Goal: Book appointment/travel/reservation

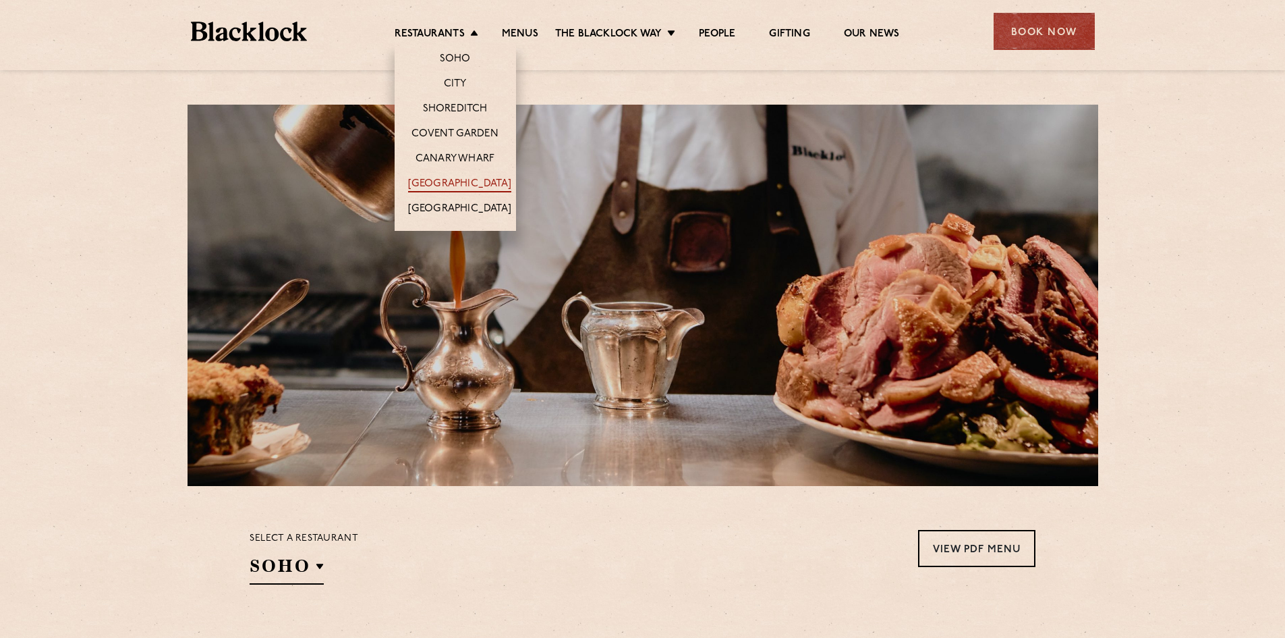
click at [463, 179] on link "[GEOGRAPHIC_DATA]" at bounding box center [459, 184] width 103 height 15
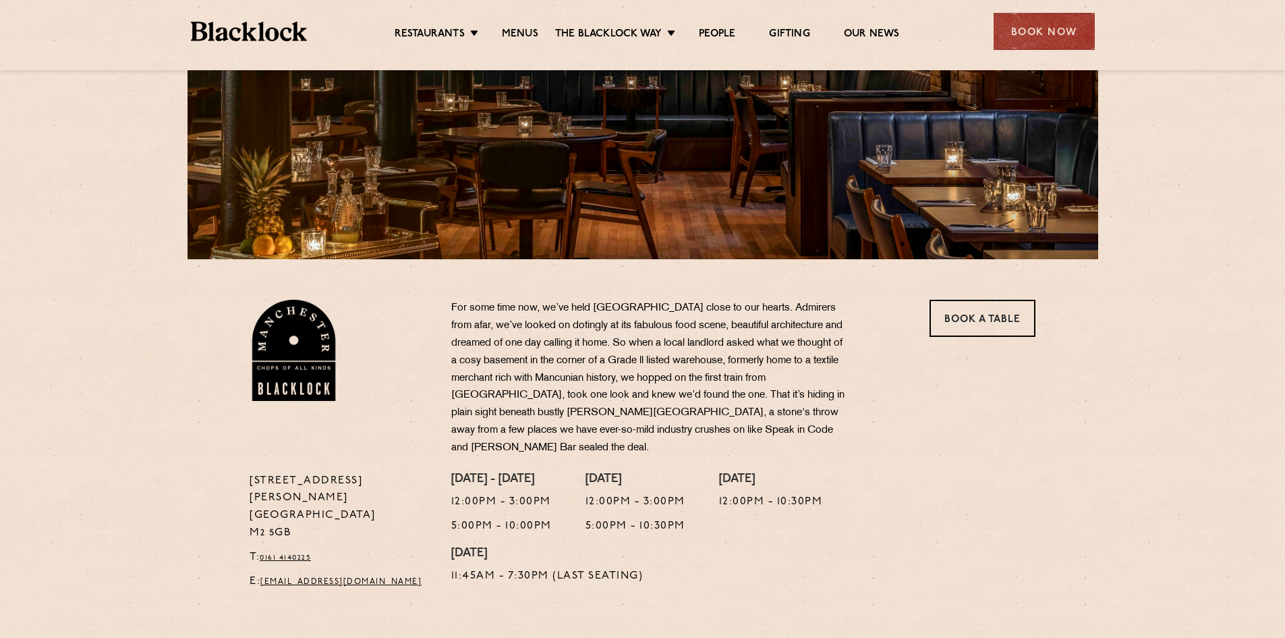
scroll to position [202, 0]
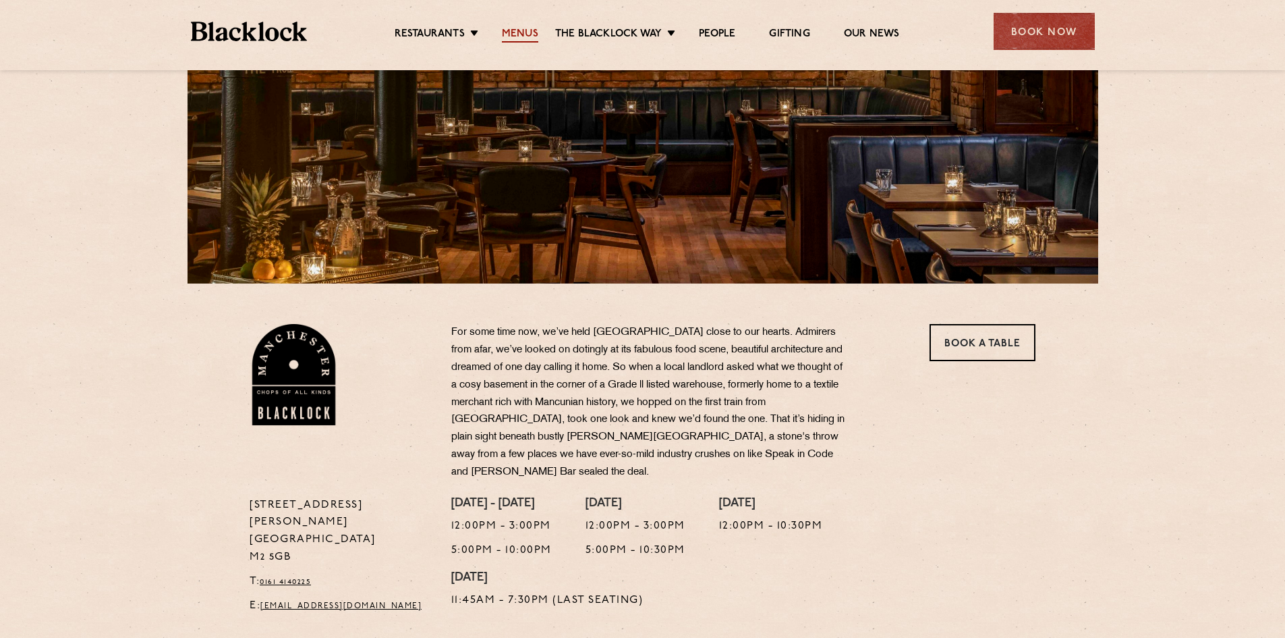
click at [526, 37] on link "Menus" at bounding box center [520, 35] width 36 height 15
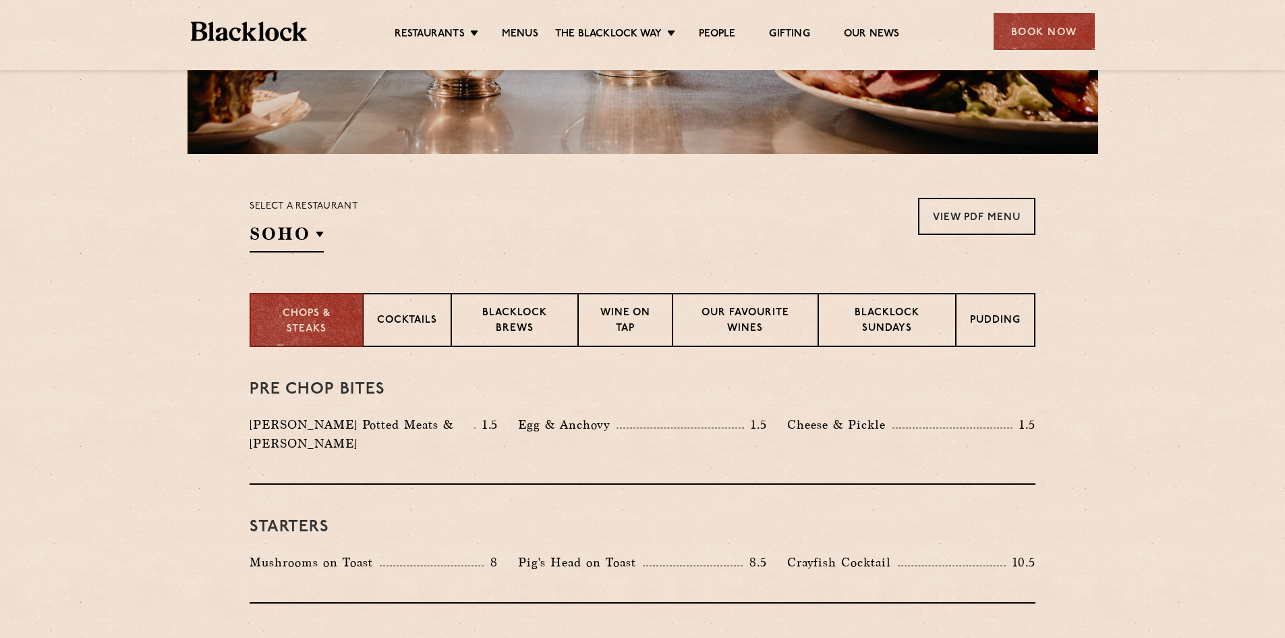
scroll to position [337, 0]
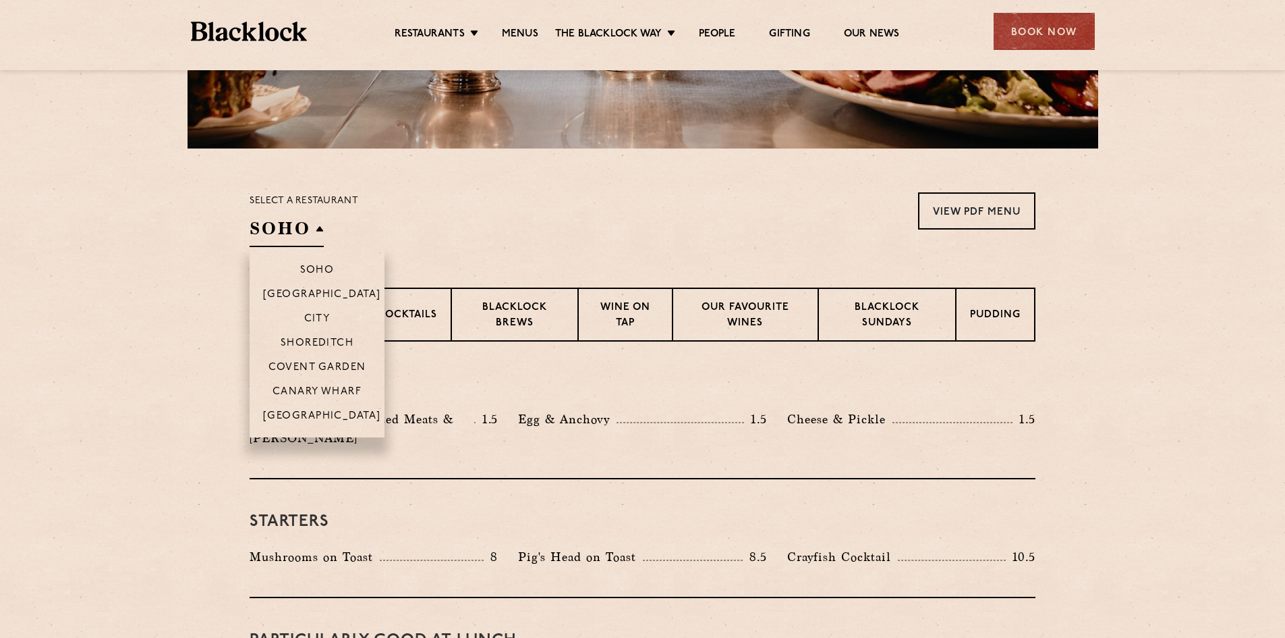
click at [322, 227] on h2 "SOHO" at bounding box center [287, 232] width 74 height 30
click at [322, 412] on p "[GEOGRAPHIC_DATA]" at bounding box center [322, 416] width 118 height 13
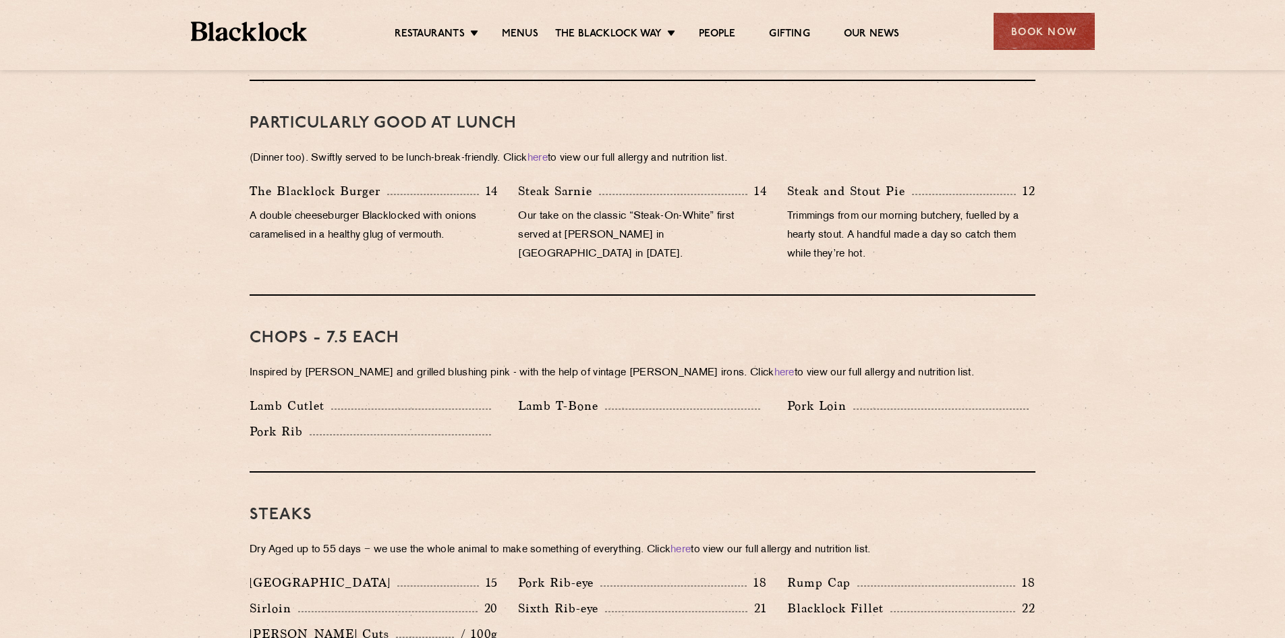
scroll to position [746, 0]
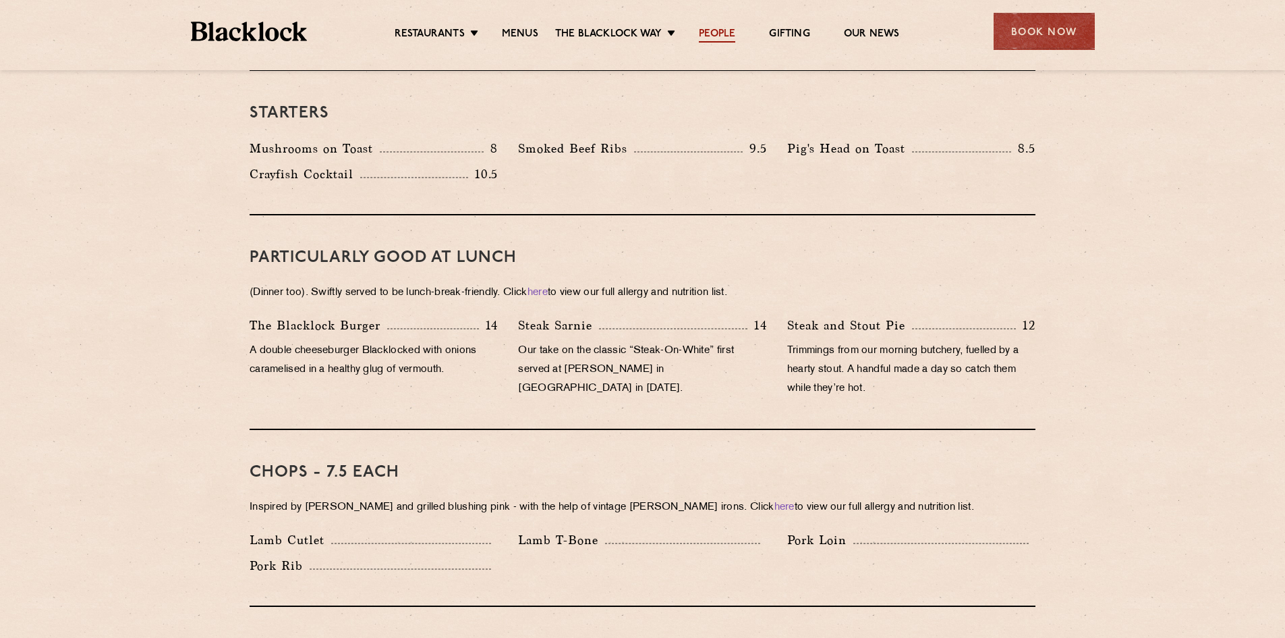
click at [713, 32] on link "People" at bounding box center [717, 35] width 36 height 15
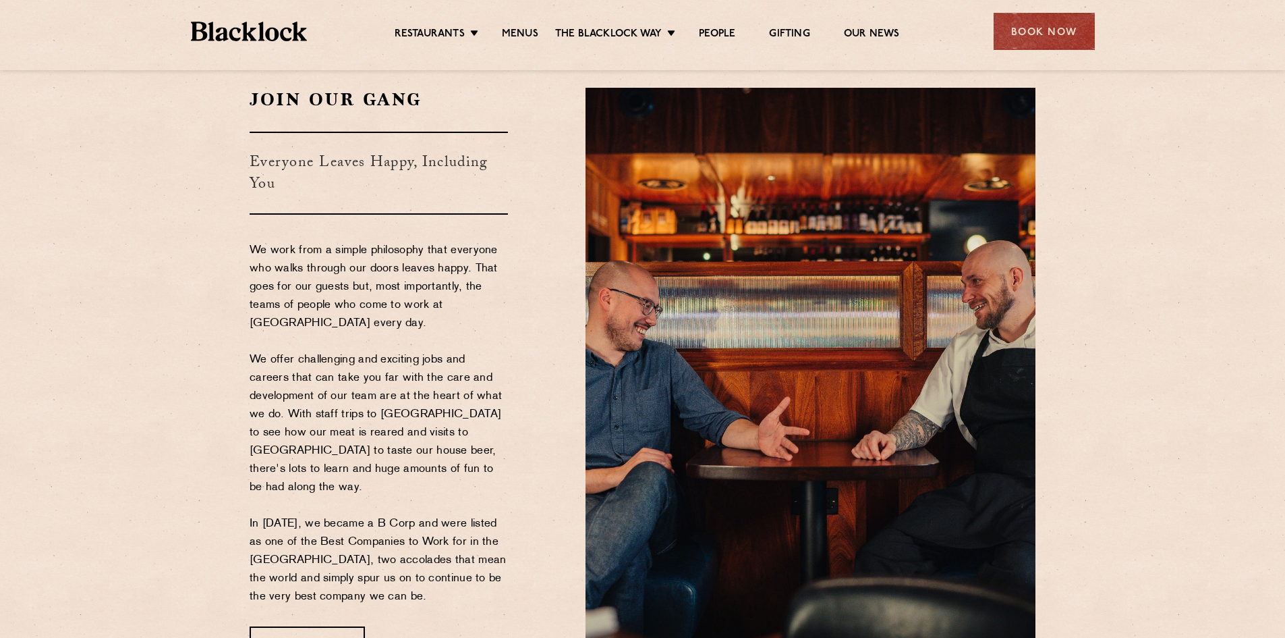
scroll to position [67, 0]
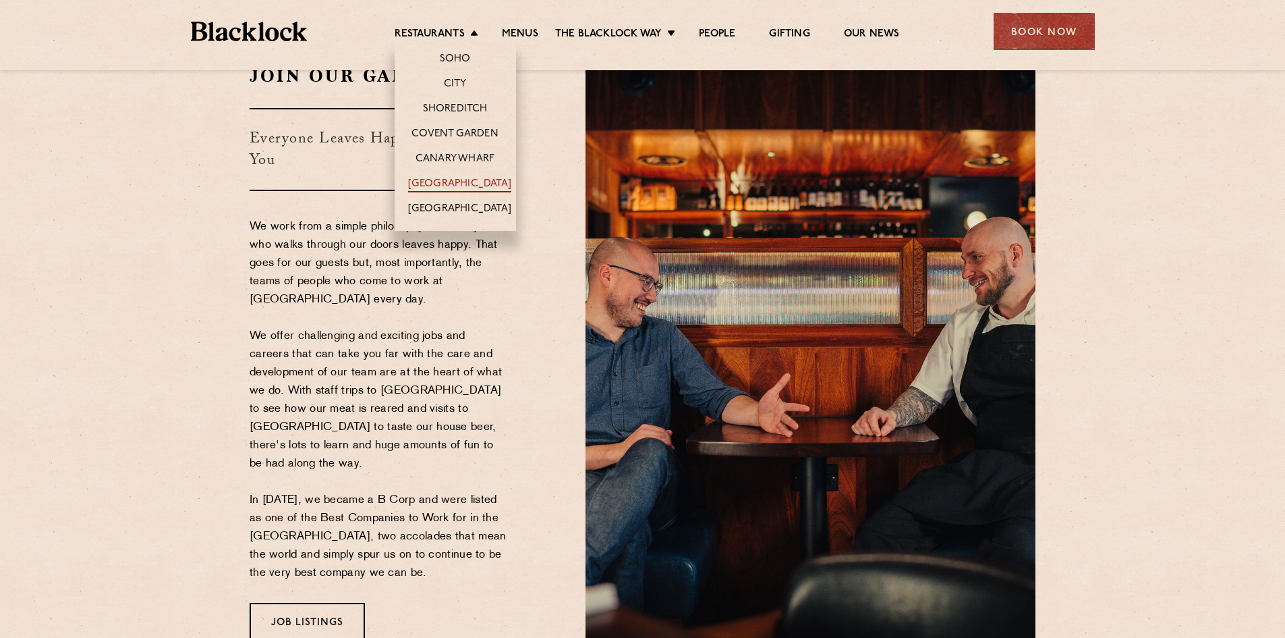
click at [449, 183] on link "[GEOGRAPHIC_DATA]" at bounding box center [459, 184] width 103 height 15
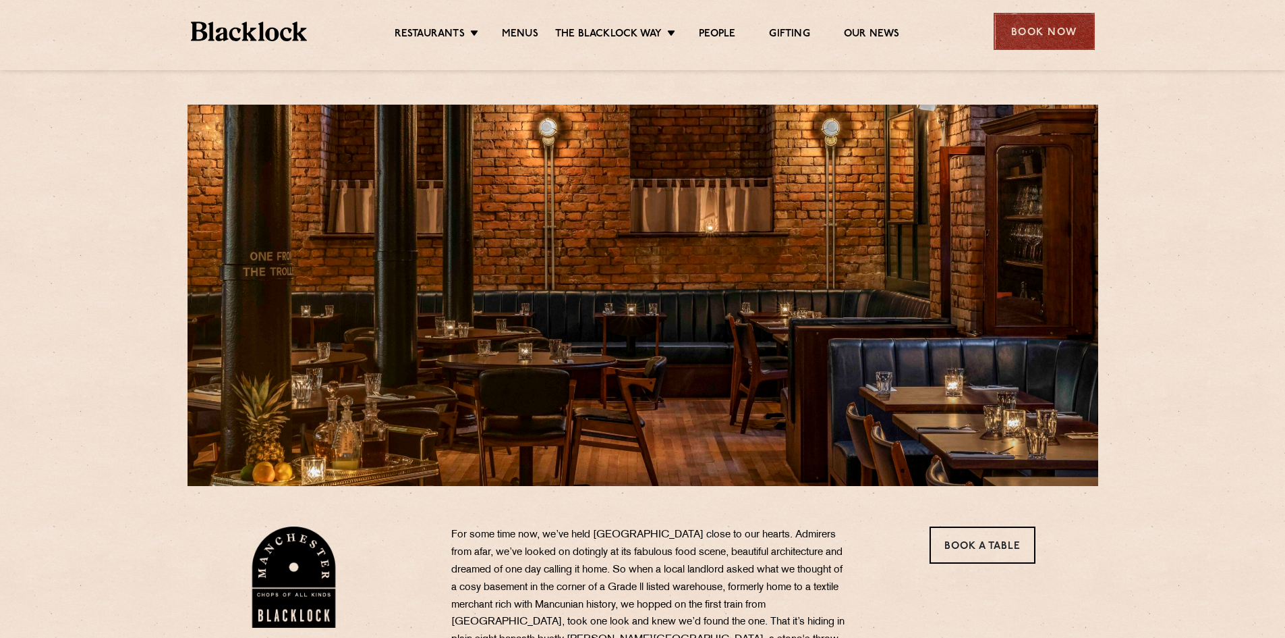
click at [1041, 30] on div "Book Now" at bounding box center [1044, 31] width 101 height 37
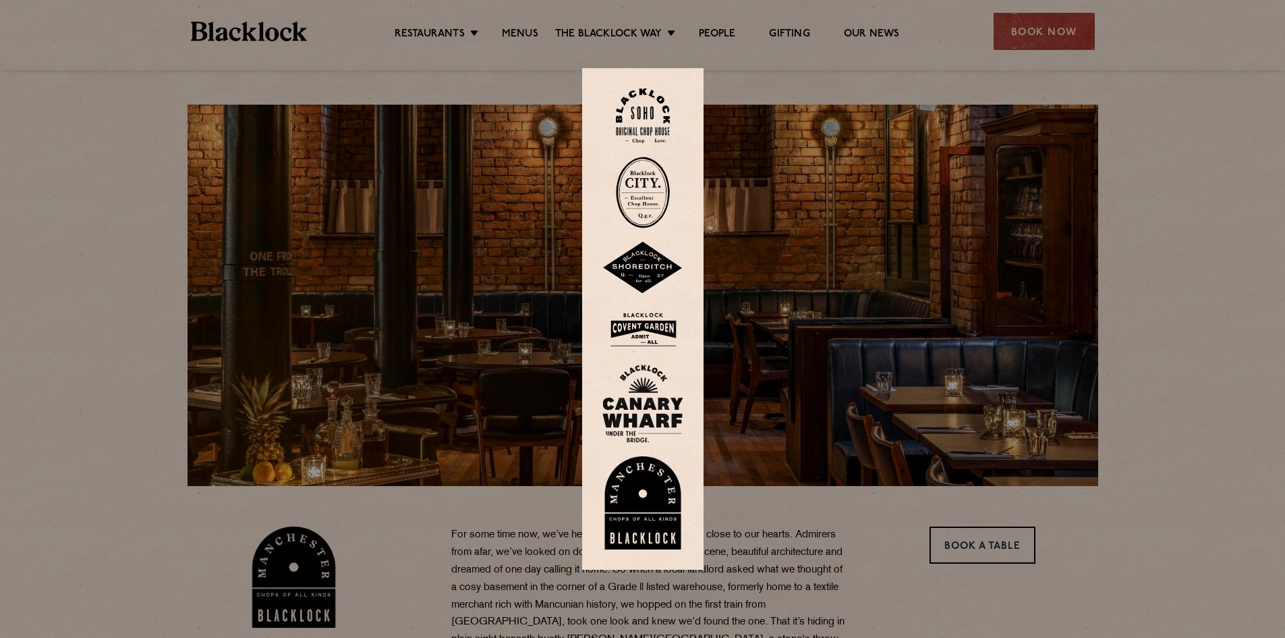
click at [647, 517] on img at bounding box center [642, 502] width 81 height 93
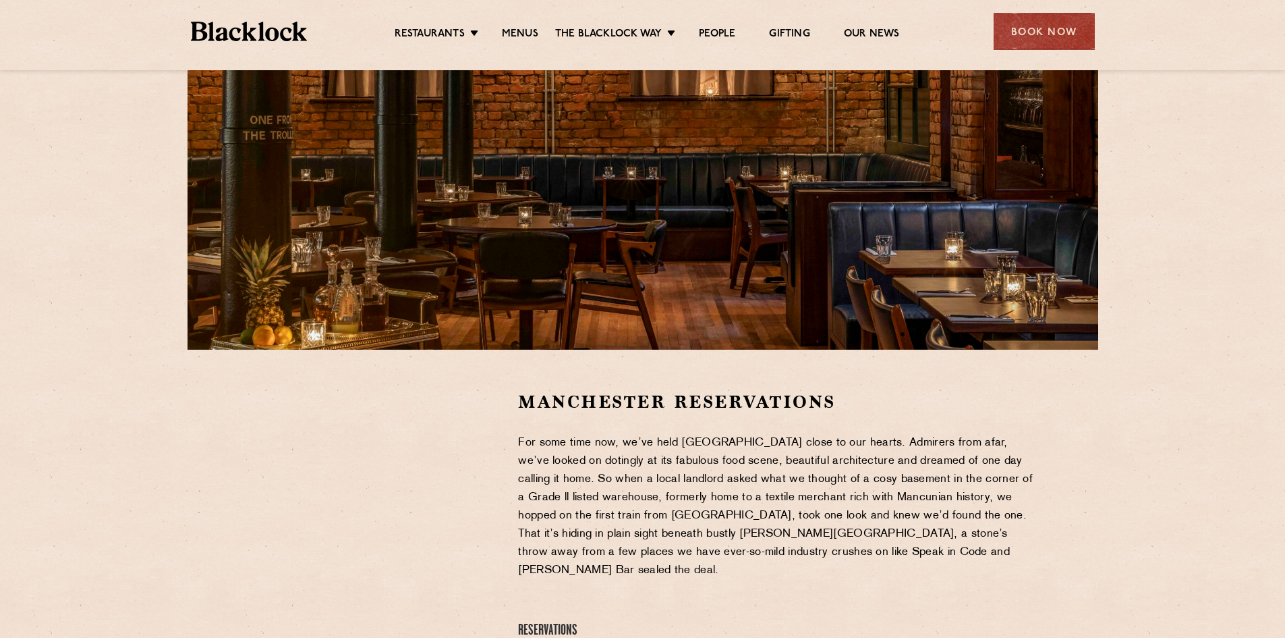
scroll to position [135, 0]
